Goal: Task Accomplishment & Management: Manage account settings

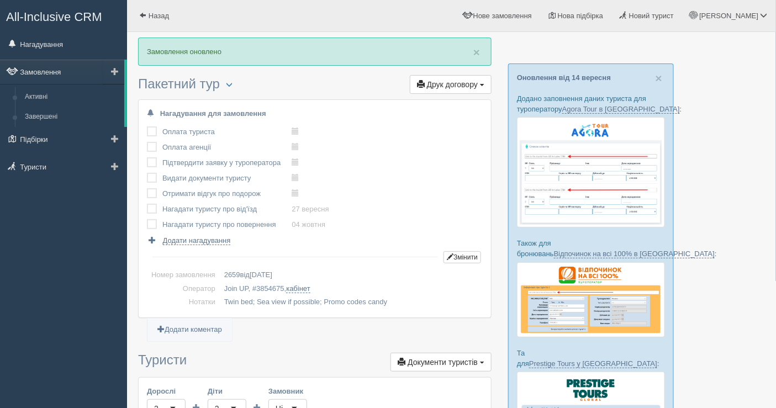
click at [55, 64] on link "Замовлення" at bounding box center [62, 72] width 124 height 24
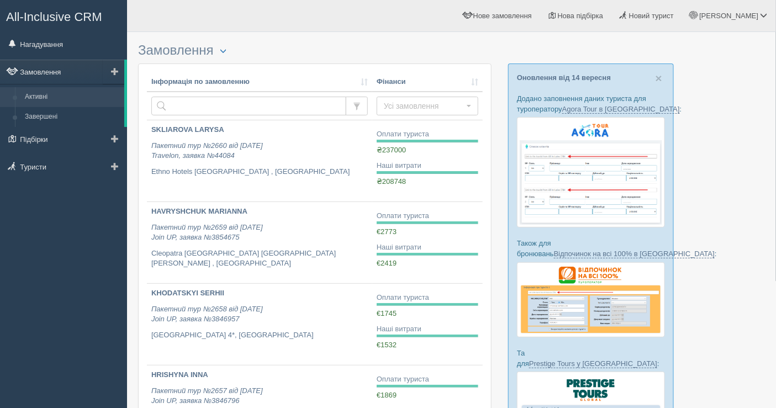
click at [34, 75] on link "Замовлення" at bounding box center [62, 72] width 124 height 24
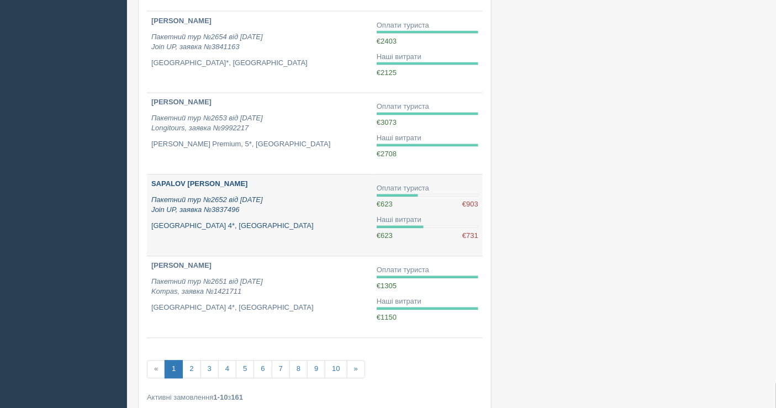
scroll to position [614, 0]
